Goal: Transaction & Acquisition: Book appointment/travel/reservation

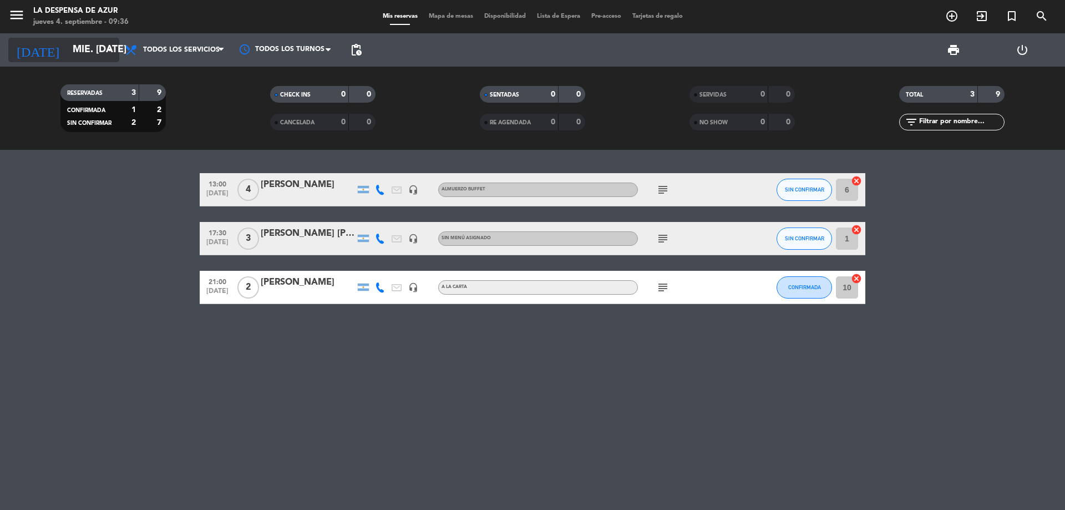
click at [107, 49] on icon "arrow_drop_down" at bounding box center [109, 49] width 13 height 13
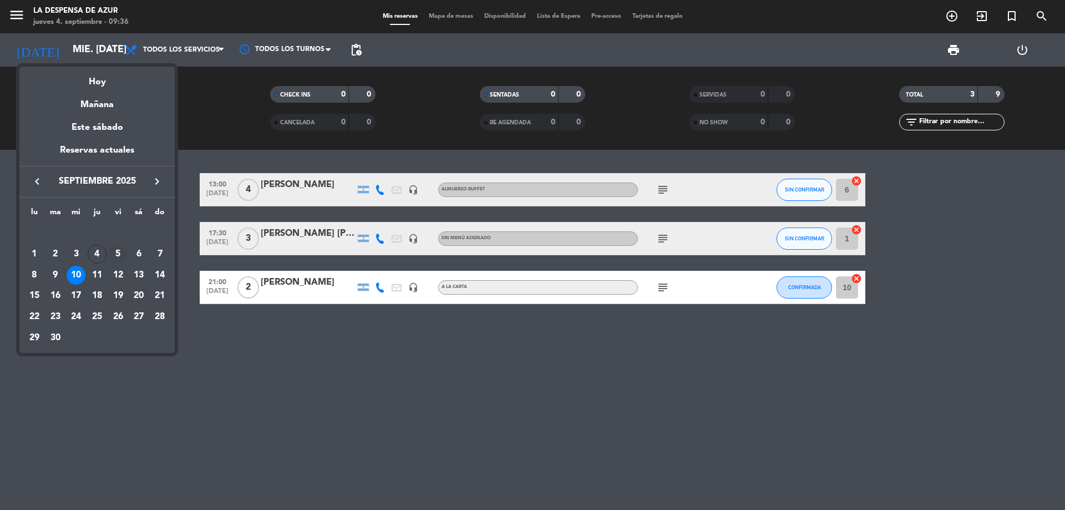
click at [116, 257] on div "5" at bounding box center [118, 254] width 19 height 19
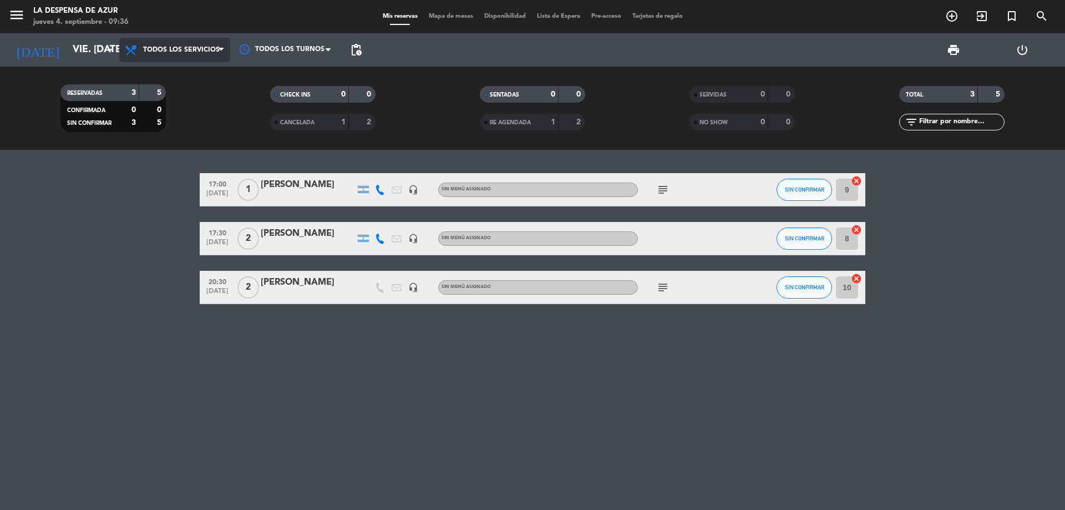
drag, startPoint x: 169, startPoint y: 45, endPoint x: 174, endPoint y: 59, distance: 15.3
click at [169, 45] on span "Todos los servicios" at bounding box center [174, 50] width 111 height 24
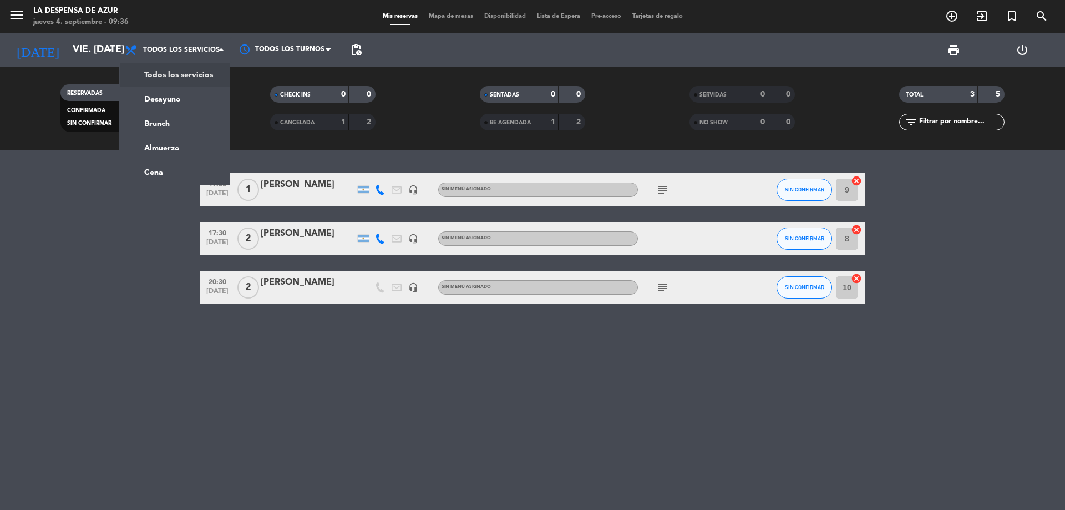
click at [88, 32] on div "menu La Despensa de Azur jueves 4. septiembre - 09:36 Mis reservas Mapa de mesa…" at bounding box center [532, 16] width 1065 height 33
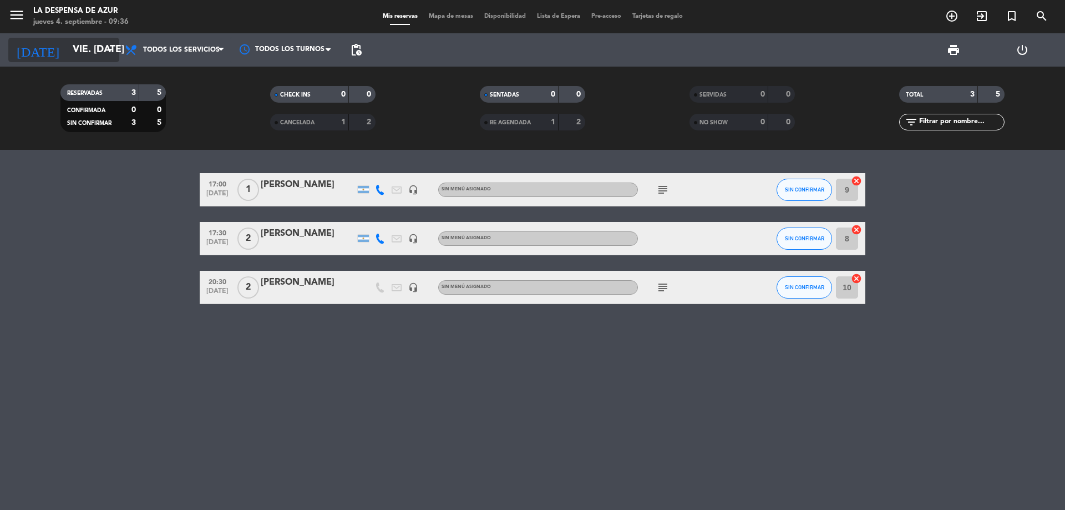
click at [83, 50] on input "vie. [DATE]" at bounding box center [131, 50] width 129 height 22
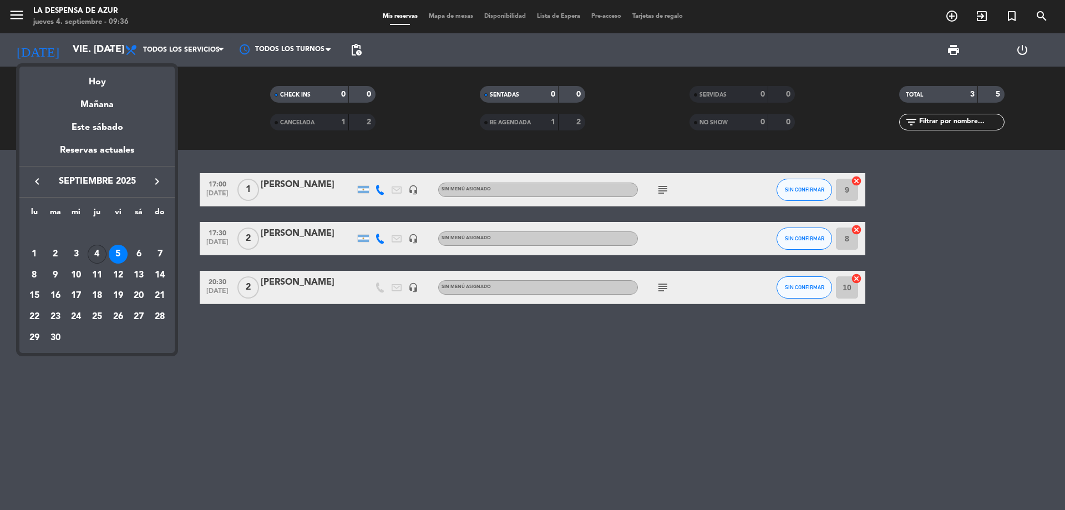
click at [94, 251] on div "4" at bounding box center [97, 254] width 19 height 19
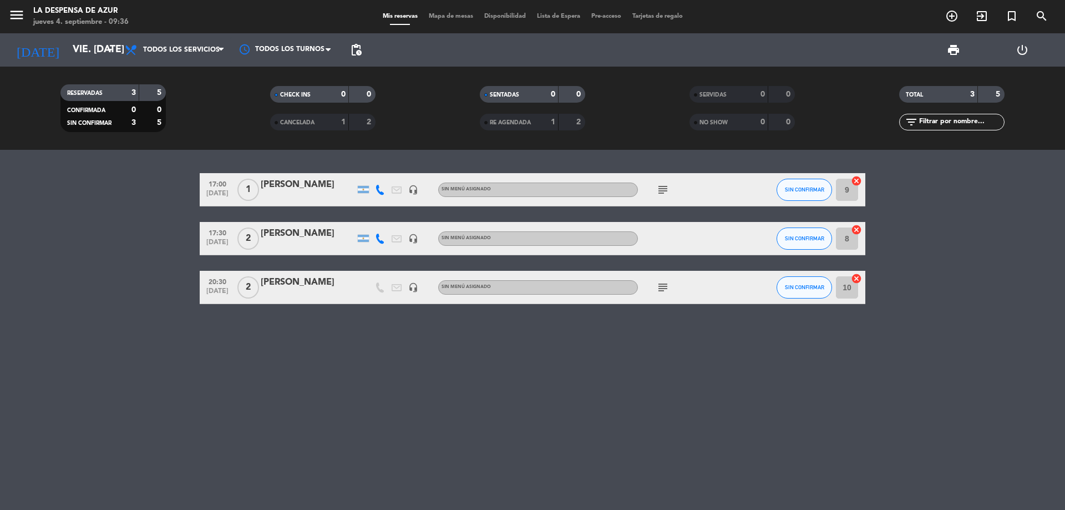
type input "[DEMOGRAPHIC_DATA] [DATE]"
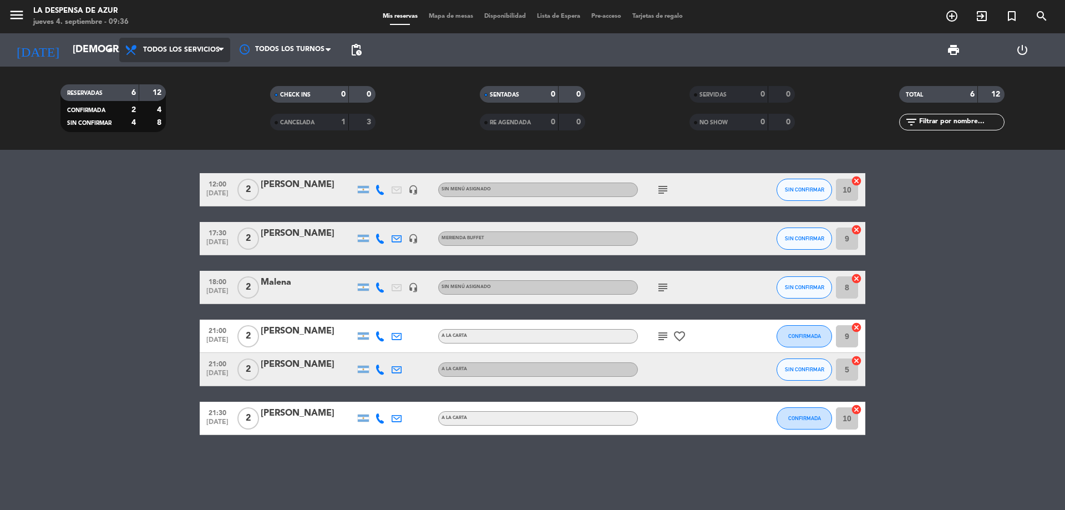
click at [176, 52] on span "Todos los servicios" at bounding box center [181, 50] width 77 height 8
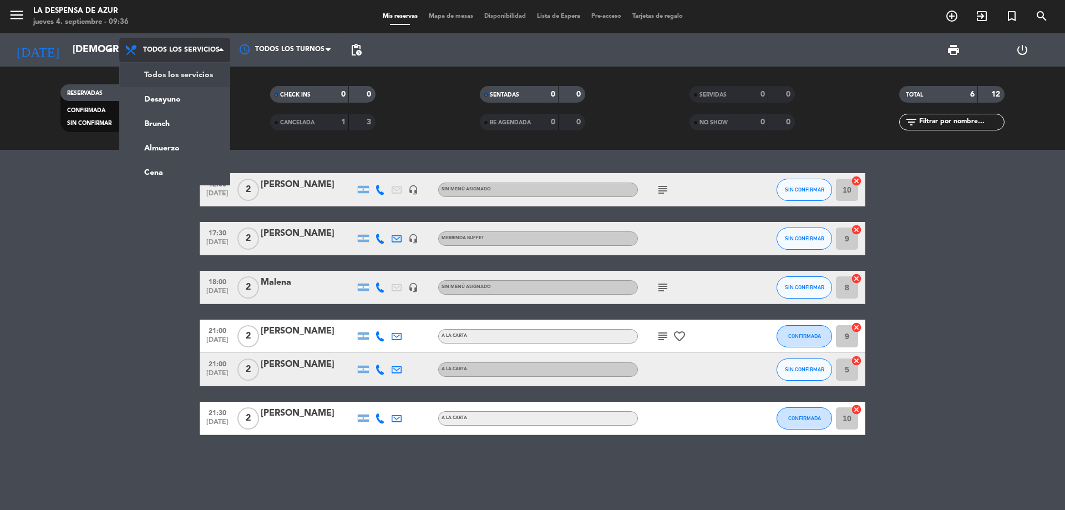
click at [185, 73] on div "menu La Despensa de Azur jueves 4. septiembre - 09:36 Mis reservas Mapa de mesa…" at bounding box center [532, 75] width 1065 height 150
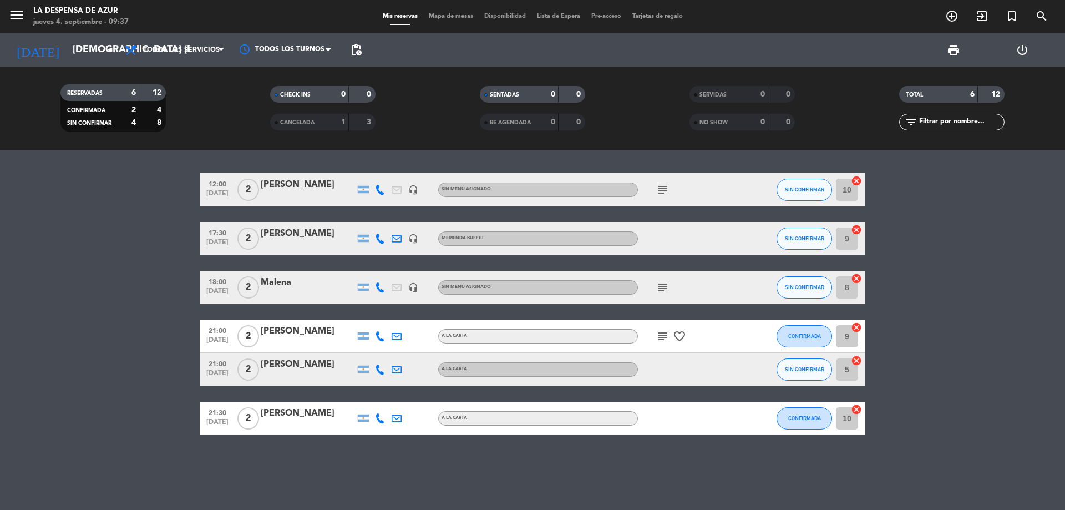
click at [661, 187] on icon "subject" at bounding box center [662, 189] width 13 height 13
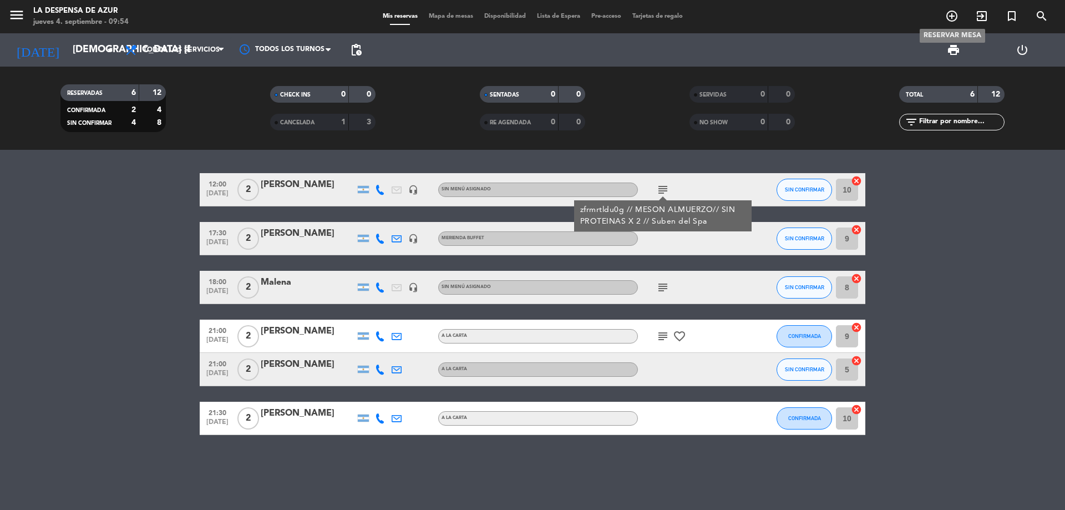
click at [953, 18] on icon "add_circle_outline" at bounding box center [951, 15] width 13 height 13
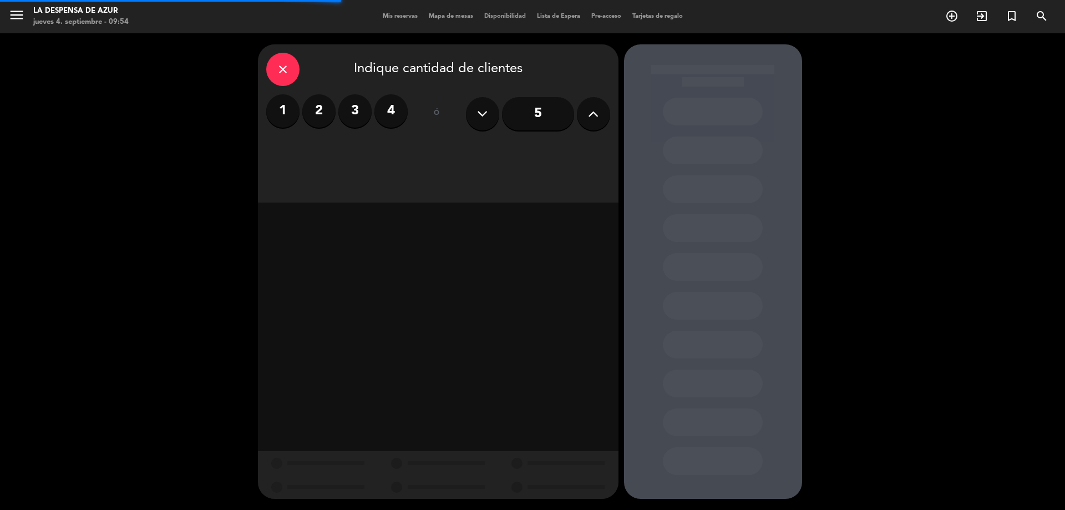
click at [359, 104] on label "3" at bounding box center [354, 110] width 33 height 33
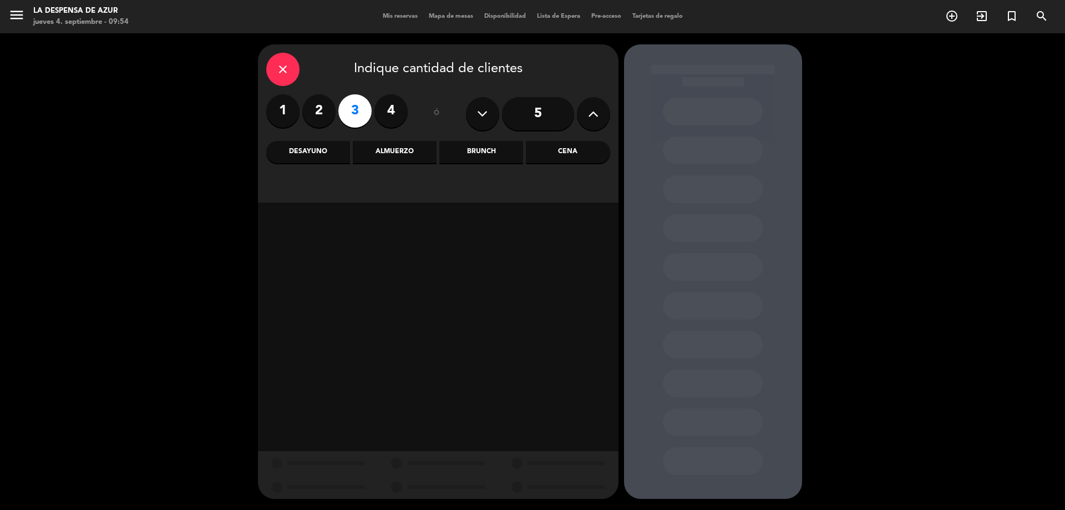
click at [458, 143] on div "Brunch" at bounding box center [481, 152] width 84 height 22
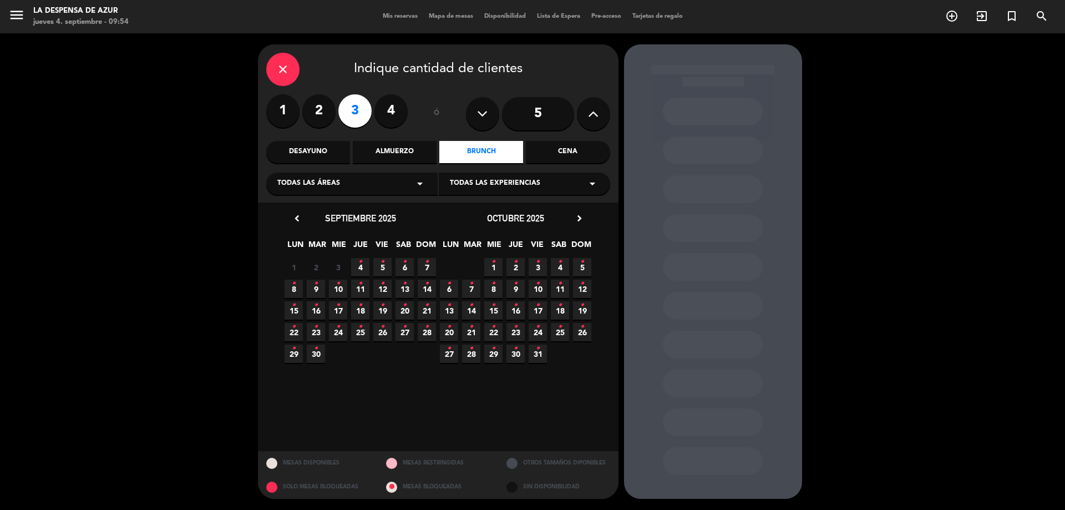
click at [430, 261] on span "7 •" at bounding box center [426, 267] width 18 height 18
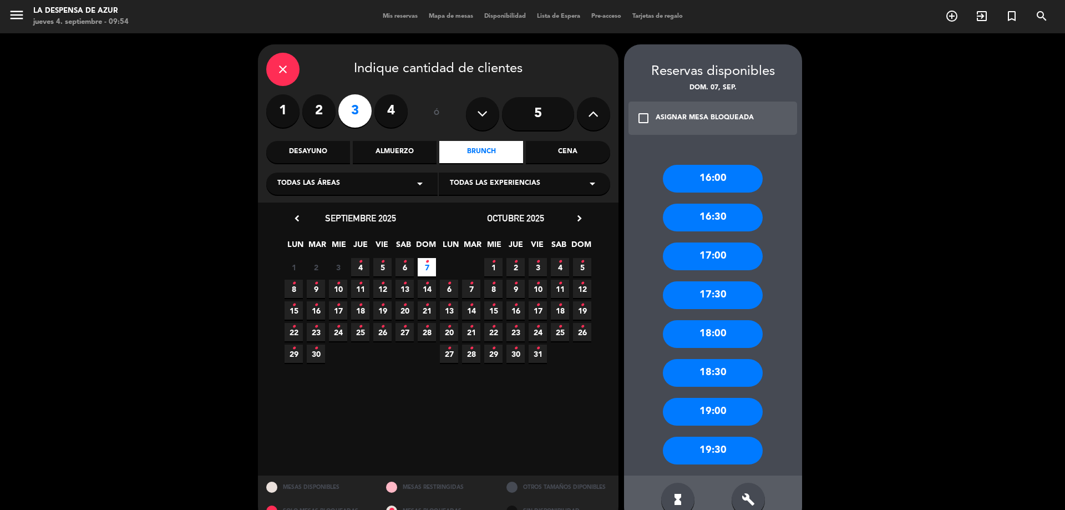
click at [717, 256] on div "17:00" at bounding box center [713, 256] width 100 height 28
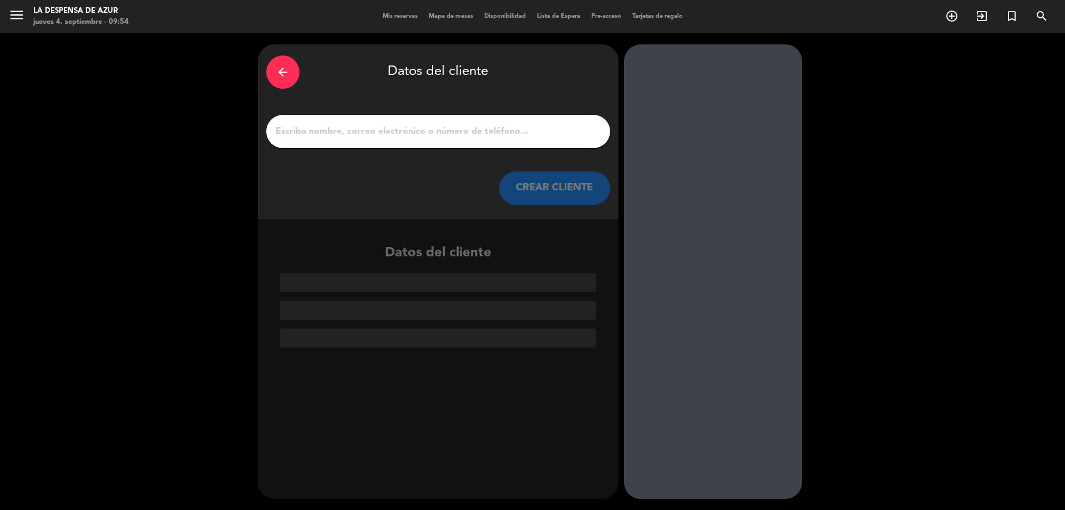
click at [437, 130] on input "1" at bounding box center [437, 132] width 327 height 16
paste input "3517696473"
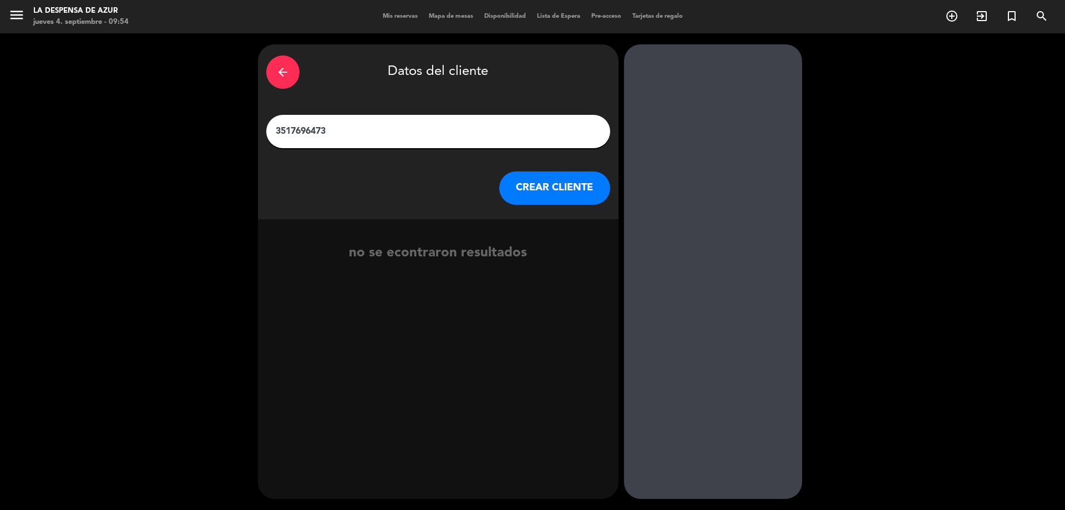
drag, startPoint x: 415, startPoint y: 131, endPoint x: 135, endPoint y: 108, distance: 280.9
click at [133, 110] on div "arrow_back Datos del cliente 3517696473 CREAR CLIENTE no se econtraron resultad…" at bounding box center [532, 271] width 1065 height 476
click at [352, 138] on input "3517696473" at bounding box center [437, 132] width 327 height 16
paste input "[PERSON_NAME], [PERSON_NAME], [PERSON_NAME]"
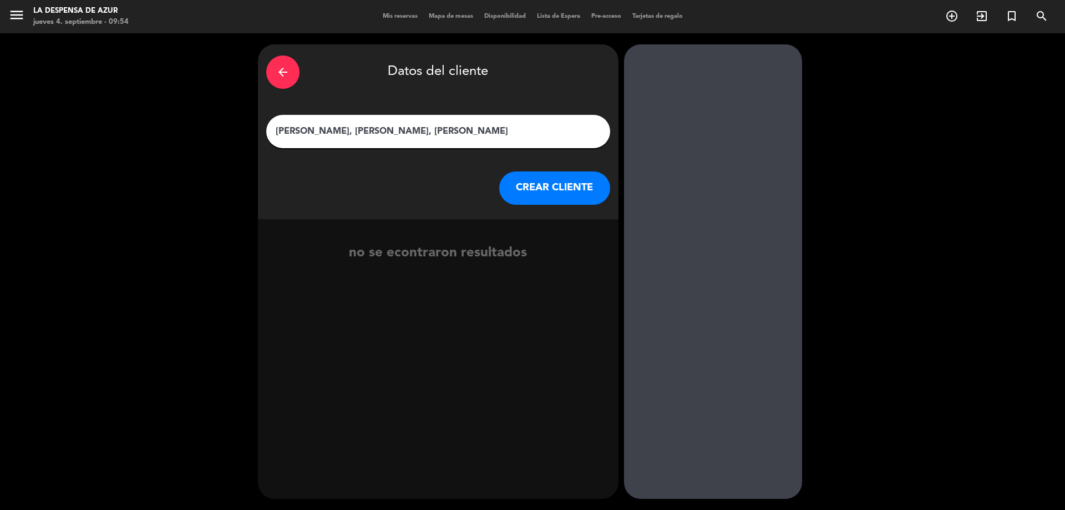
type input "[PERSON_NAME], [PERSON_NAME], [PERSON_NAME]"
click at [521, 183] on button "CREAR CLIENTE" at bounding box center [554, 187] width 111 height 33
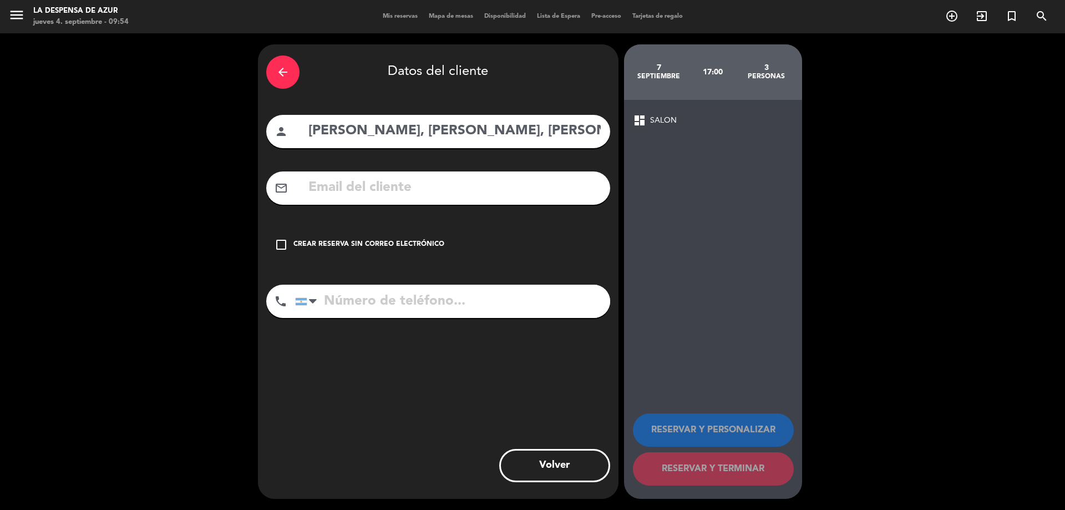
click at [425, 245] on div "Crear reserva sin correo electrónico" at bounding box center [368, 244] width 151 height 11
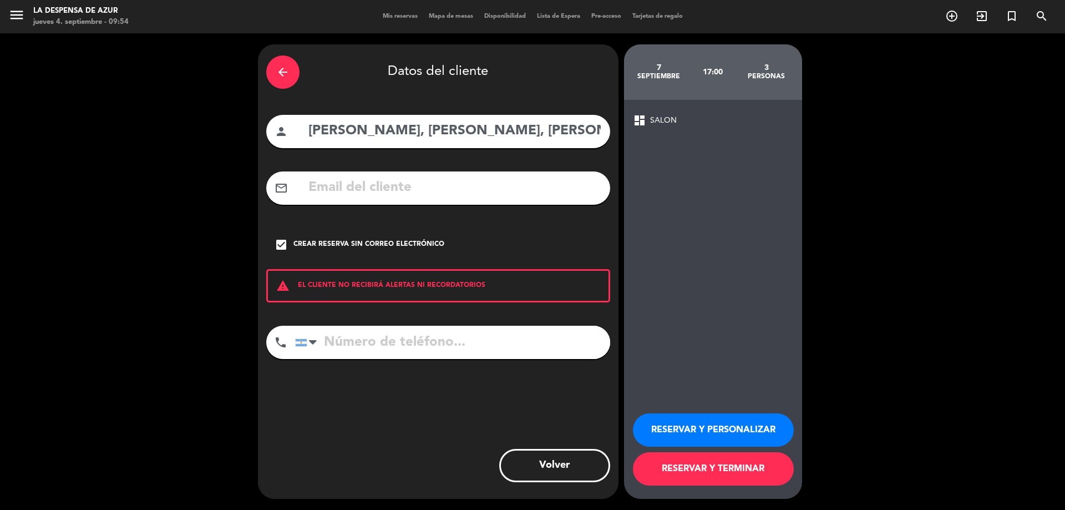
click at [760, 428] on button "RESERVAR Y PERSONALIZAR" at bounding box center [713, 429] width 161 height 33
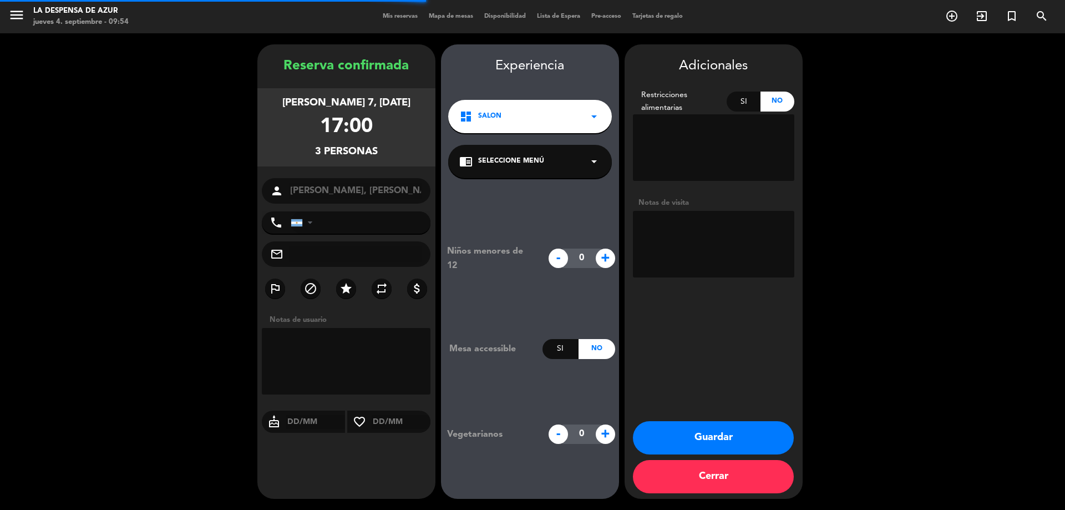
click at [686, 245] on textarea at bounding box center [713, 244] width 161 height 67
paste textarea "v. 21778 // Reco + mesón x3 // BE"
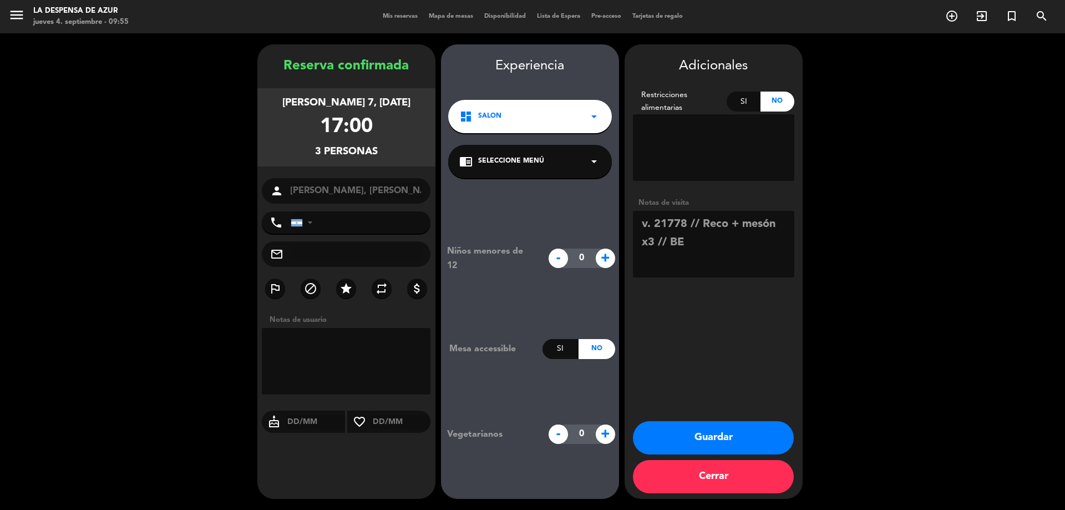
drag, startPoint x: 705, startPoint y: 225, endPoint x: 742, endPoint y: 227, distance: 37.3
click at [742, 227] on textarea at bounding box center [713, 244] width 161 height 67
click at [768, 228] on textarea at bounding box center [713, 244] width 161 height 67
click at [779, 235] on textarea at bounding box center [713, 244] width 161 height 67
click at [775, 227] on textarea at bounding box center [713, 244] width 161 height 67
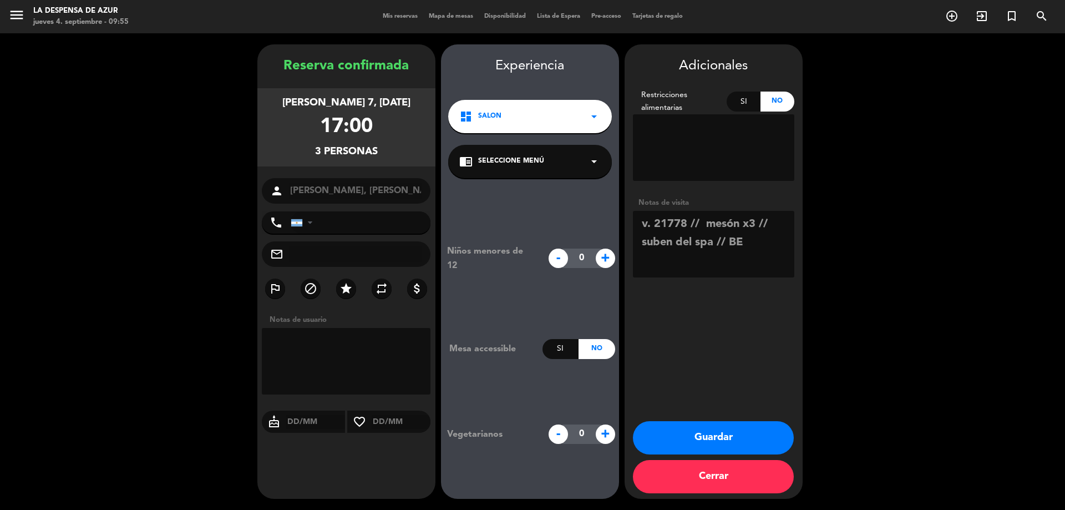
type textarea "v. 21778 // mesón x3 // suben del spa // BE"
click at [739, 442] on button "Guardar" at bounding box center [713, 437] width 161 height 33
